Goal: Information Seeking & Learning: Learn about a topic

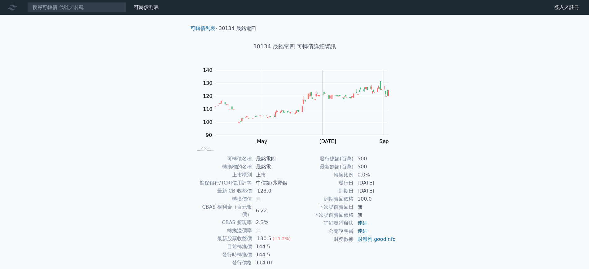
scroll to position [18, 0]
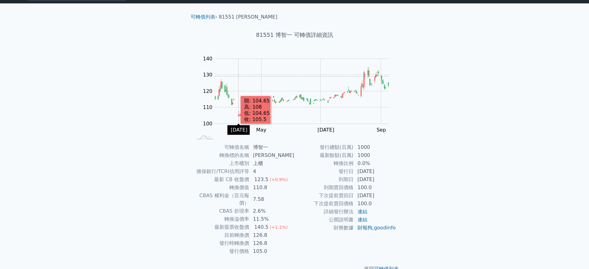
scroll to position [18, 0]
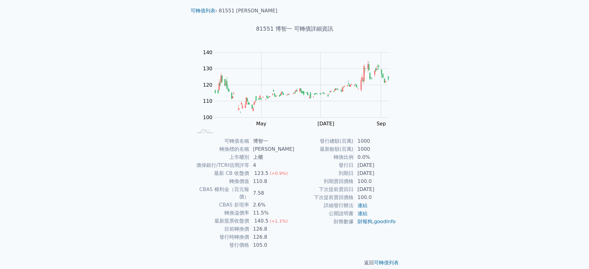
click at [400, 143] on div "可轉債名稱 博智一 轉換標的名稱 博智 上市櫃別 上櫃 擔保銀行/TCRI信用評等 4 最新 CB 收盤價 123.5 (+0.9%) 轉換價值 110.8 …" at bounding box center [295, 193] width 218 height 112
